Goal: Navigation & Orientation: Find specific page/section

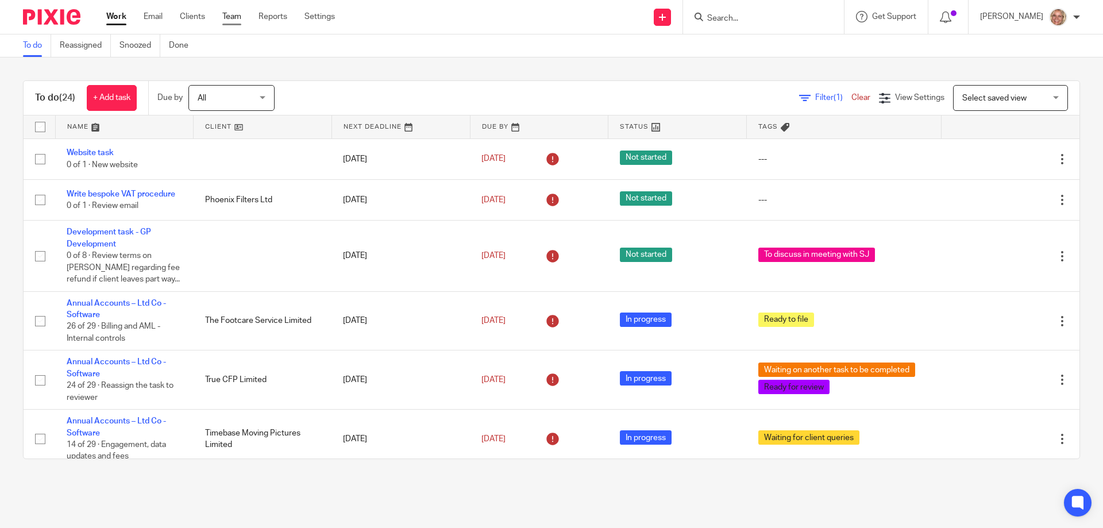
click at [229, 17] on link "Team" at bounding box center [231, 16] width 19 height 11
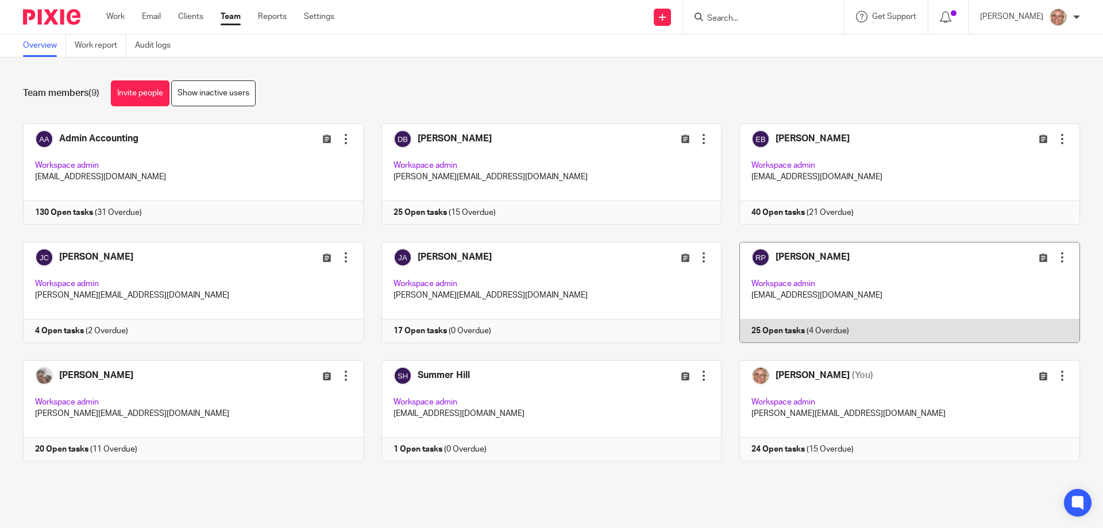
click at [898, 268] on link at bounding box center [901, 292] width 359 height 101
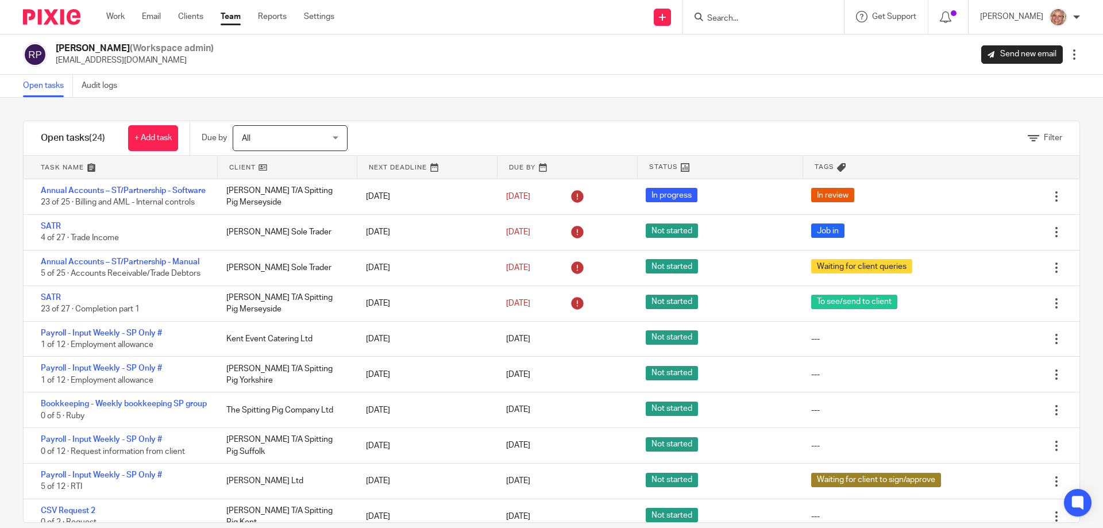
scroll to position [172, 0]
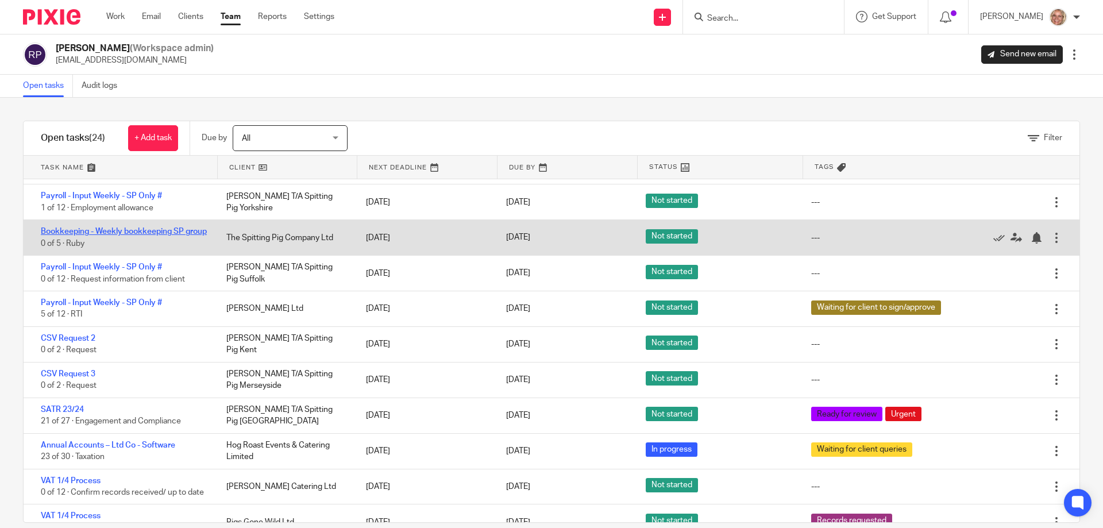
click at [130, 236] on link "Bookkeeping - Weekly bookkeeping SP group" at bounding box center [124, 232] width 166 height 8
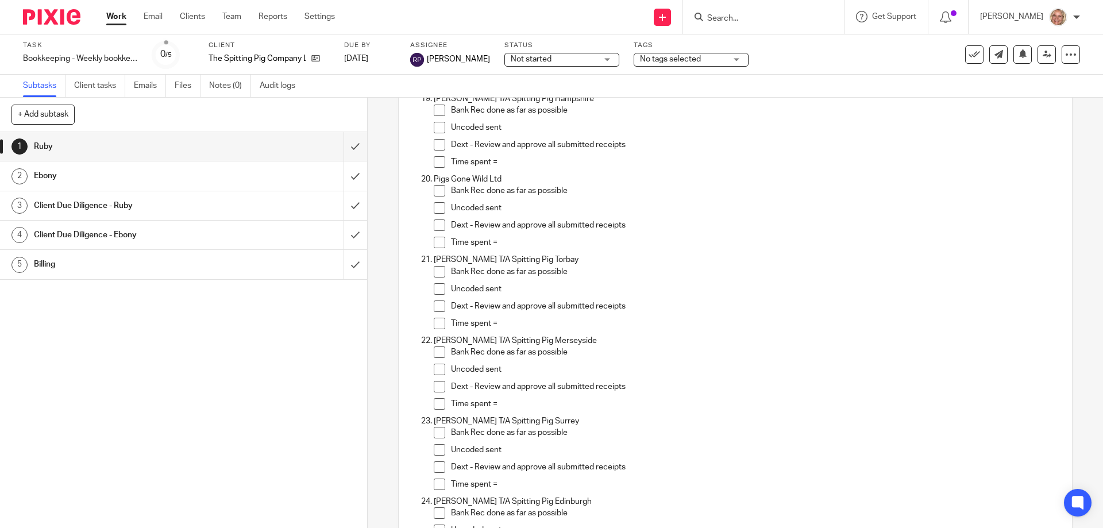
scroll to position [1991, 0]
